Goal: Transaction & Acquisition: Purchase product/service

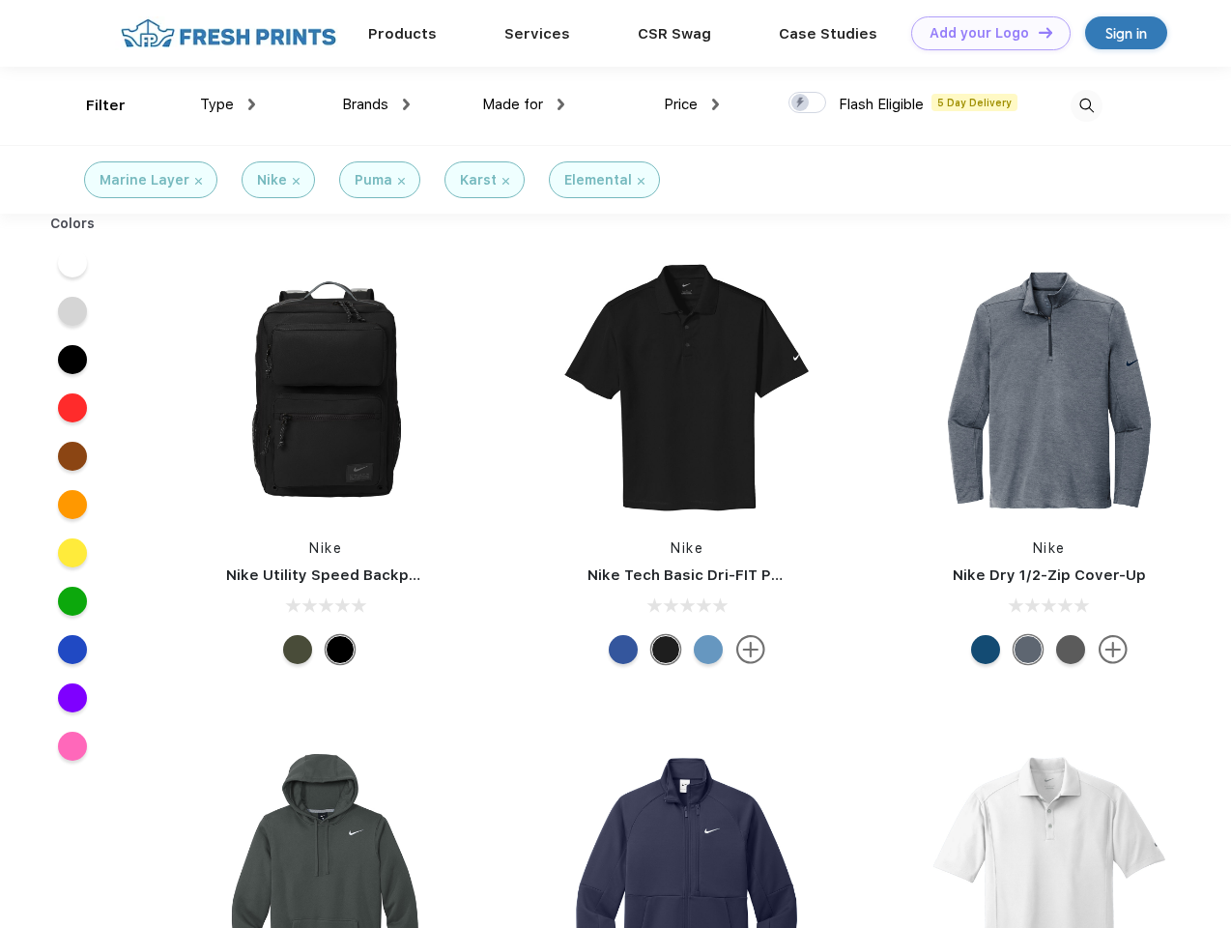
scroll to position [1, 0]
click at [984, 33] on link "Add your Logo Design Tool" at bounding box center [990, 33] width 159 height 34
click at [0, 0] on div "Design Tool" at bounding box center [0, 0] width 0 height 0
click at [1037, 32] on link "Add your Logo Design Tool" at bounding box center [990, 33] width 159 height 34
click at [93, 105] on div "Filter" at bounding box center [106, 106] width 40 height 22
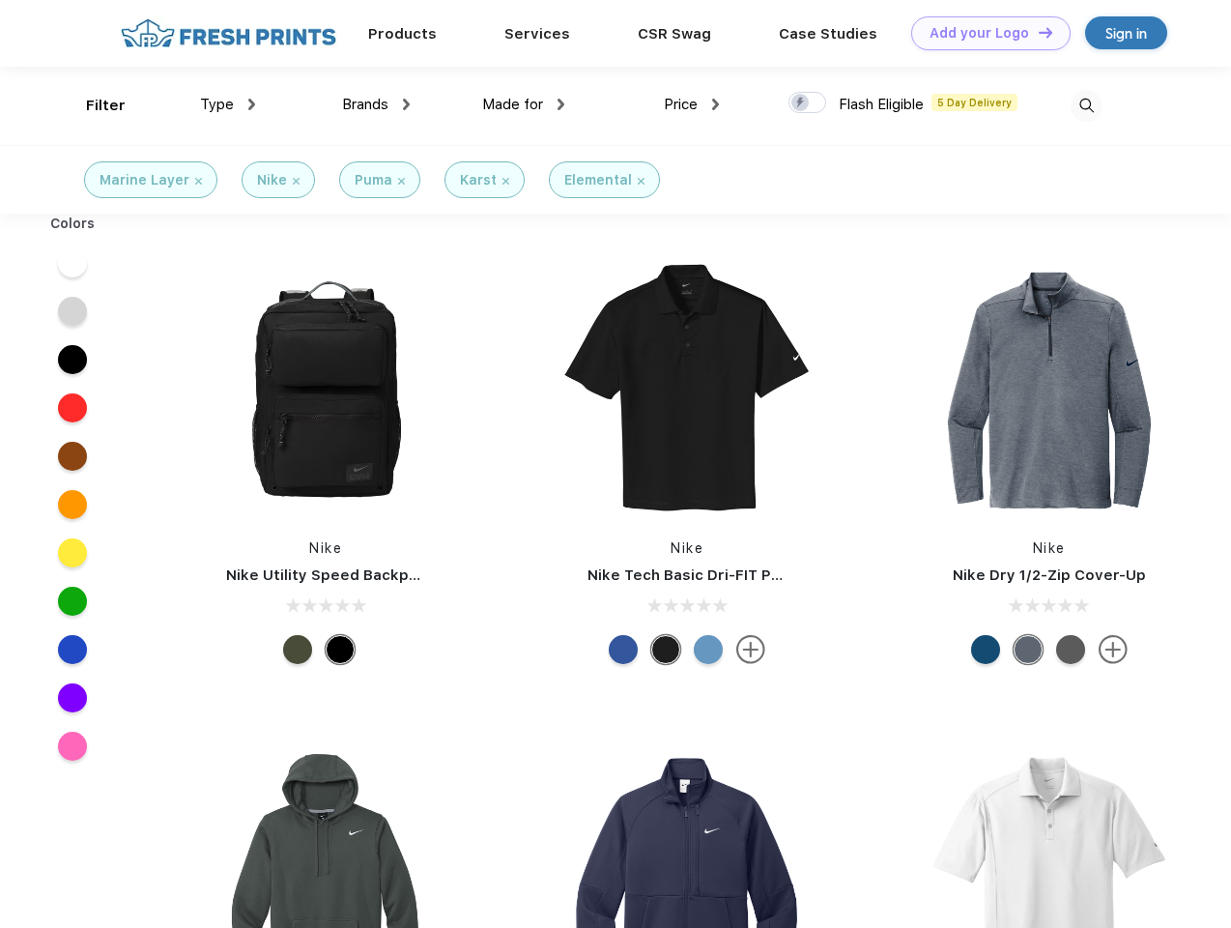
click at [228, 104] on span "Type" at bounding box center [217, 104] width 34 height 17
click at [376, 104] on span "Brands" at bounding box center [365, 104] width 46 height 17
click at [524, 104] on span "Made for" at bounding box center [512, 104] width 61 height 17
click at [692, 104] on span "Price" at bounding box center [681, 104] width 34 height 17
click at [808, 103] on div at bounding box center [808, 102] width 38 height 21
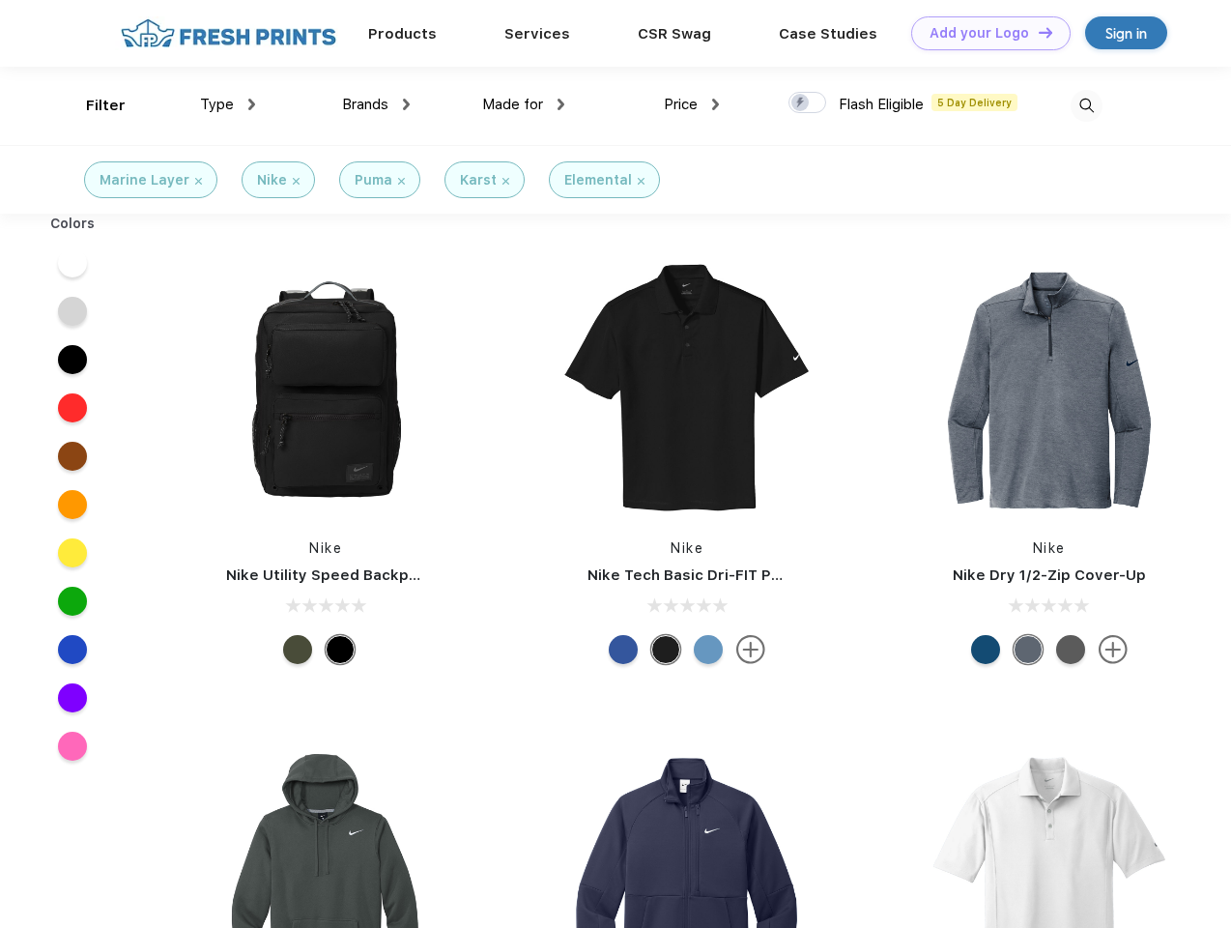
click at [801, 103] on input "checkbox" at bounding box center [795, 97] width 13 height 13
click at [1086, 105] on img at bounding box center [1087, 106] width 32 height 32
